Goal: Task Accomplishment & Management: Manage account settings

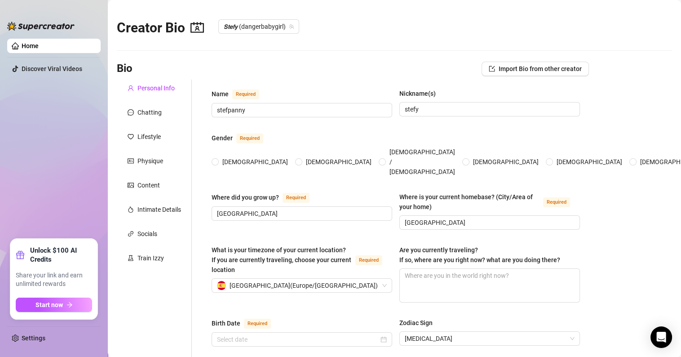
radio input "true"
type input "July 5th, 2025"
